Goal: Task Accomplishment & Management: Manage account settings

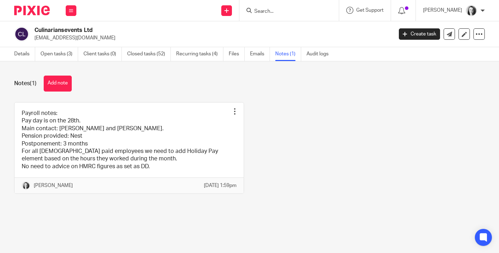
click at [269, 12] on input "Search" at bounding box center [286, 12] width 64 height 6
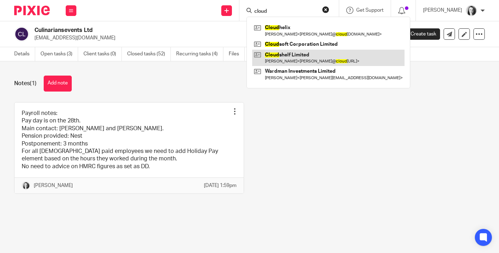
type input "cloud"
click at [280, 55] on link at bounding box center [328, 58] width 152 height 16
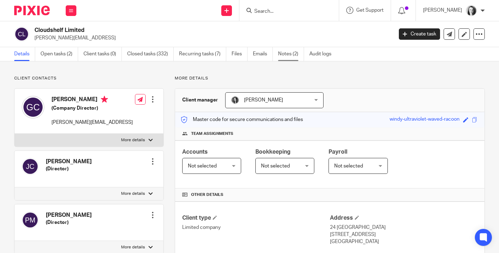
click at [285, 55] on link "Notes (2)" at bounding box center [291, 54] width 26 height 14
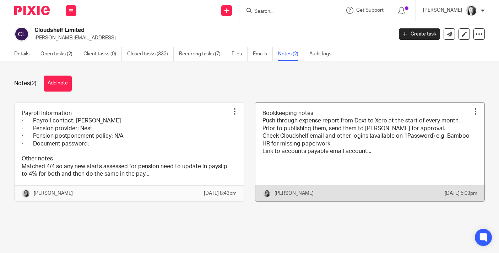
click at [296, 146] on link at bounding box center [370, 152] width 229 height 99
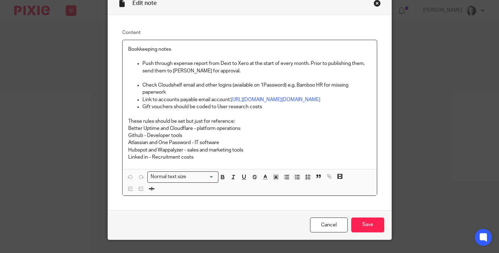
scroll to position [37, 0]
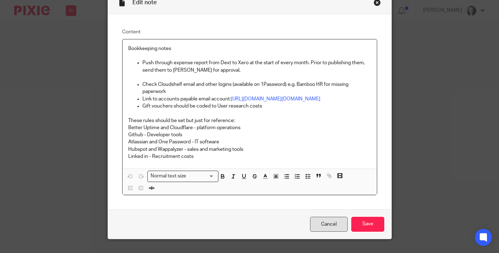
click at [335, 232] on link "Cancel" at bounding box center [329, 224] width 38 height 15
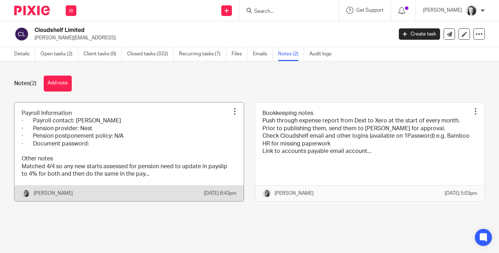
click at [159, 150] on link at bounding box center [129, 152] width 229 height 99
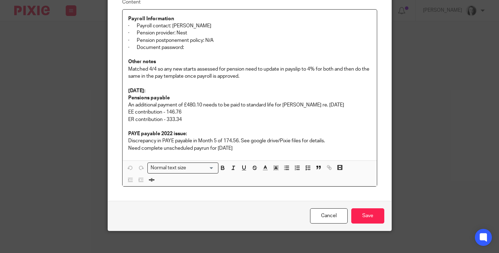
scroll to position [74, 0]
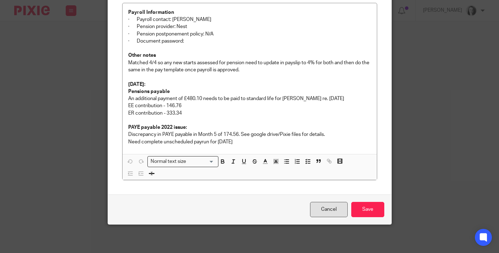
click at [321, 210] on link "Cancel" at bounding box center [329, 209] width 38 height 15
